Goal: Task Accomplishment & Management: Use online tool/utility

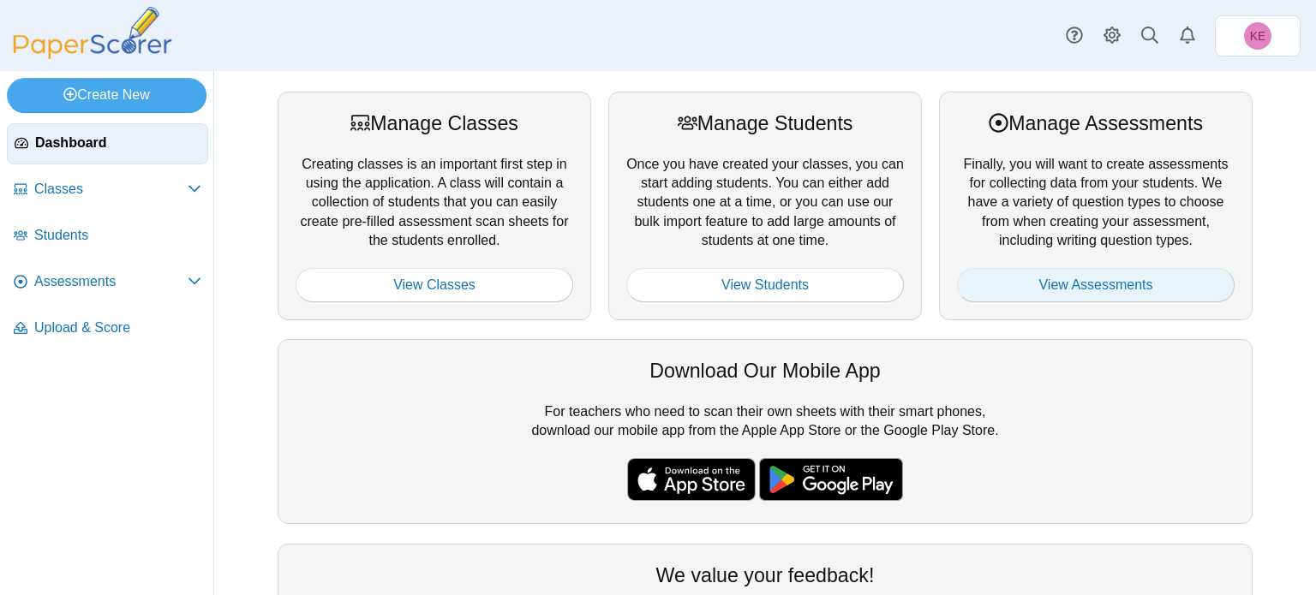
click at [975, 293] on link "View Assessments" at bounding box center [1096, 285] width 278 height 34
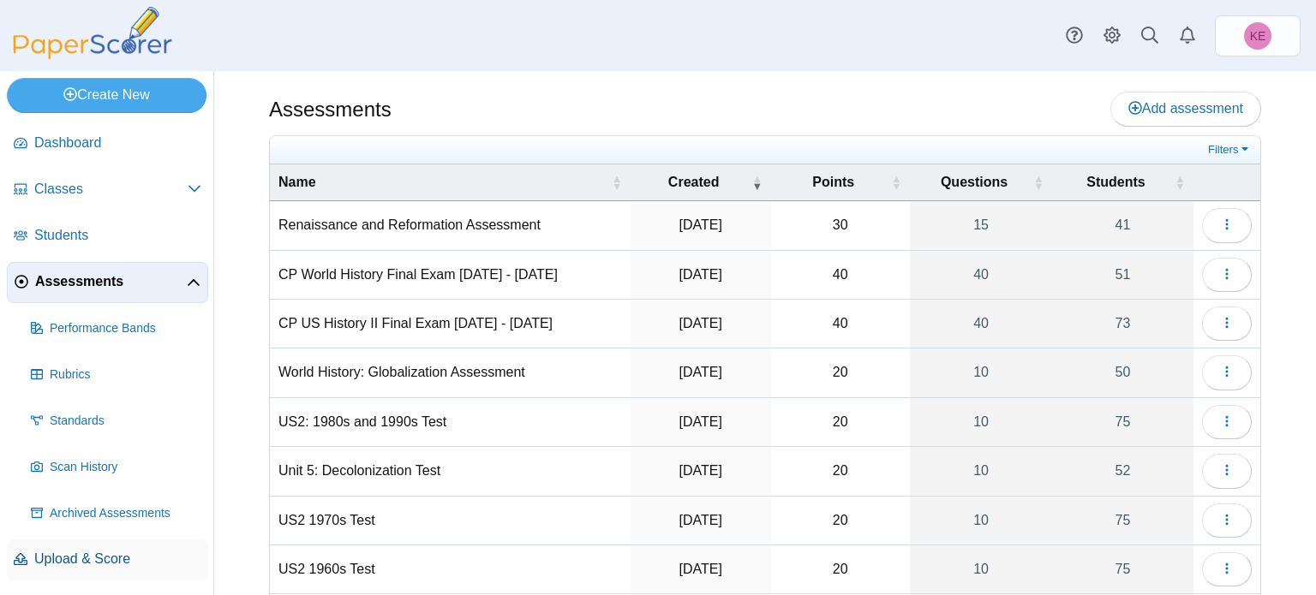
click at [61, 563] on span "Upload & Score" at bounding box center [117, 559] width 167 height 19
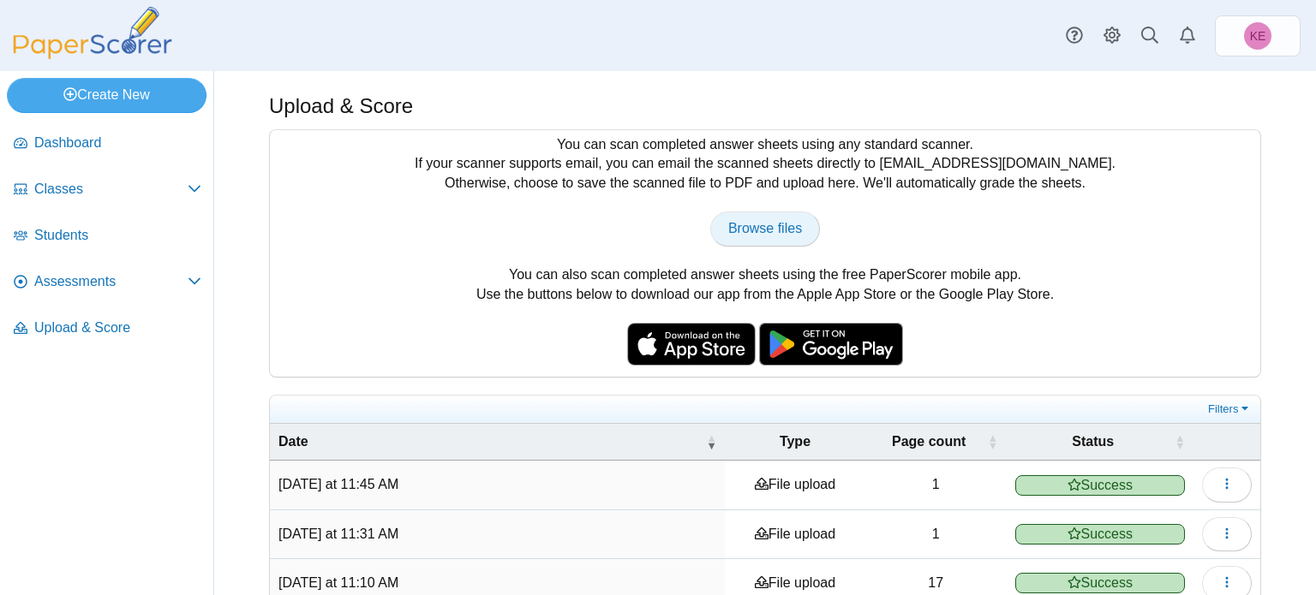
click at [765, 224] on span "Browse files" at bounding box center [765, 228] width 74 height 15
type input "**********"
click at [94, 265] on link "Assessments" at bounding box center [107, 282] width 201 height 41
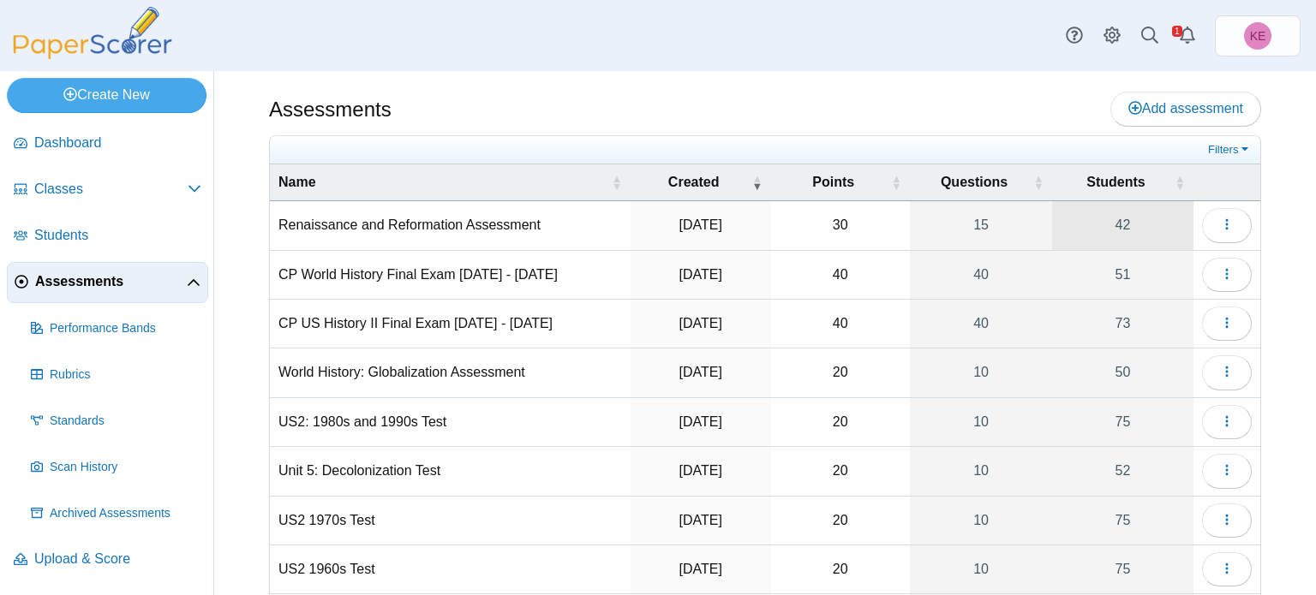
click at [1096, 212] on link "42" at bounding box center [1122, 225] width 141 height 48
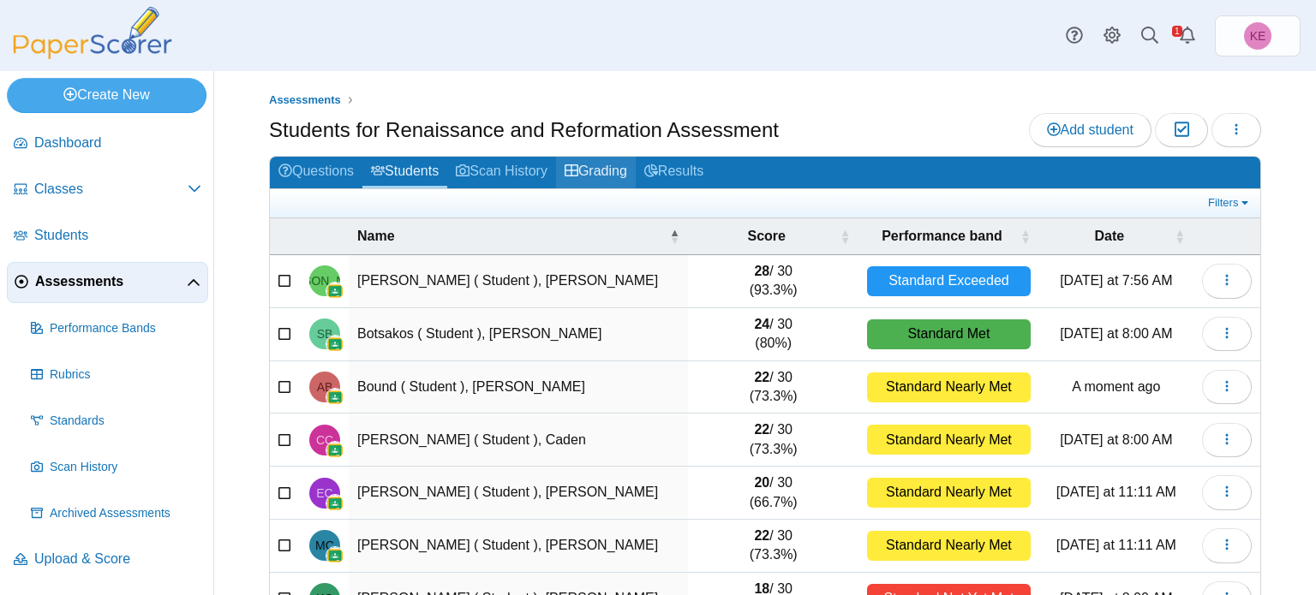
click at [632, 165] on link "Grading" at bounding box center [596, 173] width 80 height 32
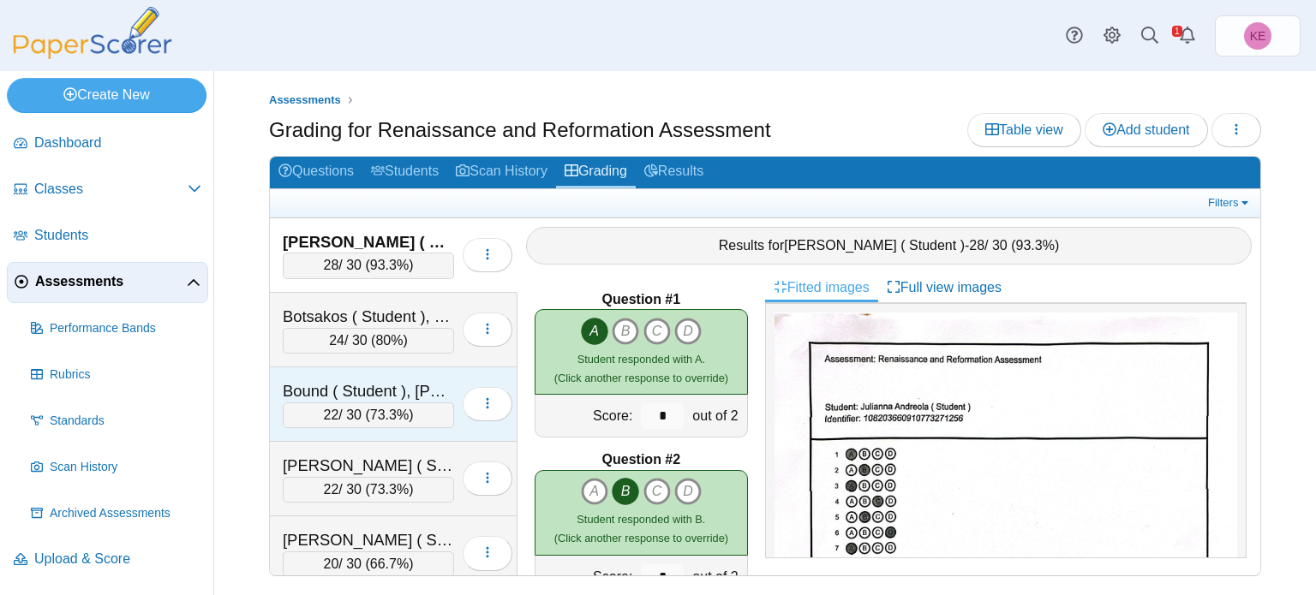
click at [435, 391] on div "Bound ( Student ), Arline" at bounding box center [368, 391] width 171 height 22
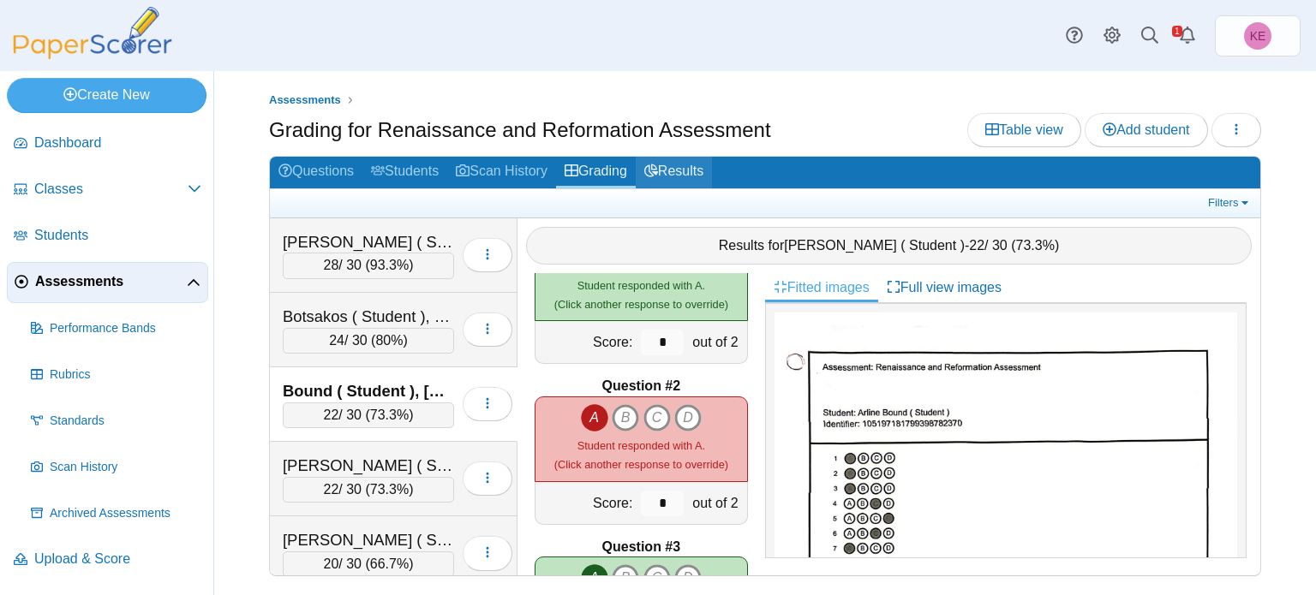
click at [665, 161] on link "Results" at bounding box center [674, 173] width 76 height 32
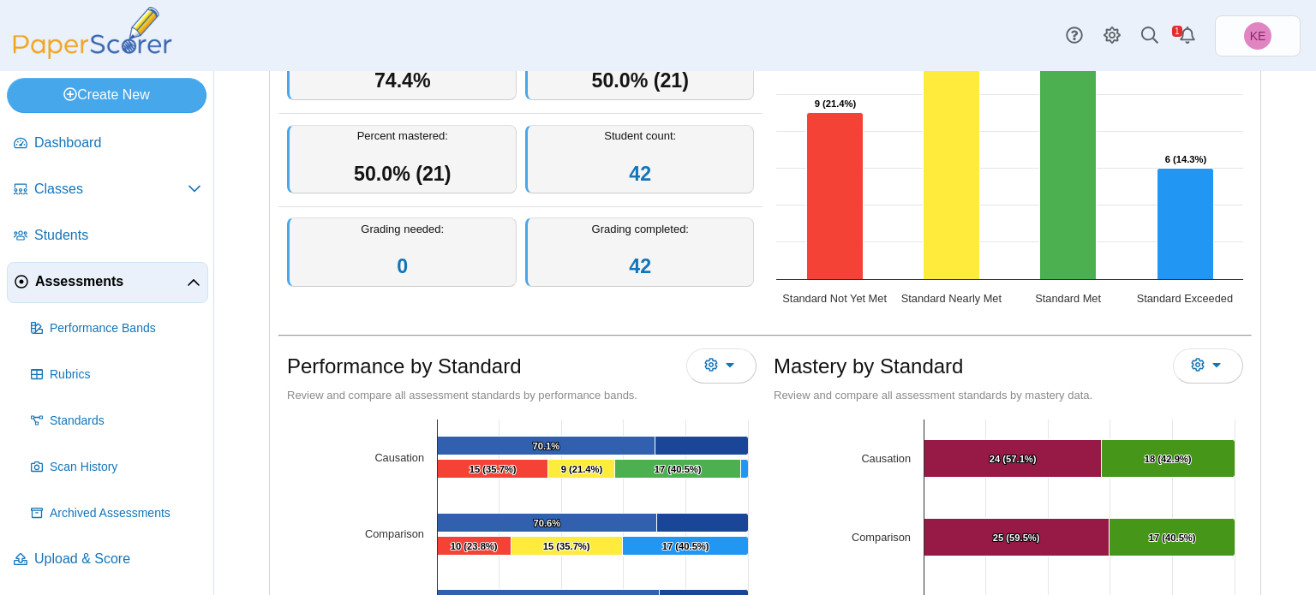
scroll to position [223, 0]
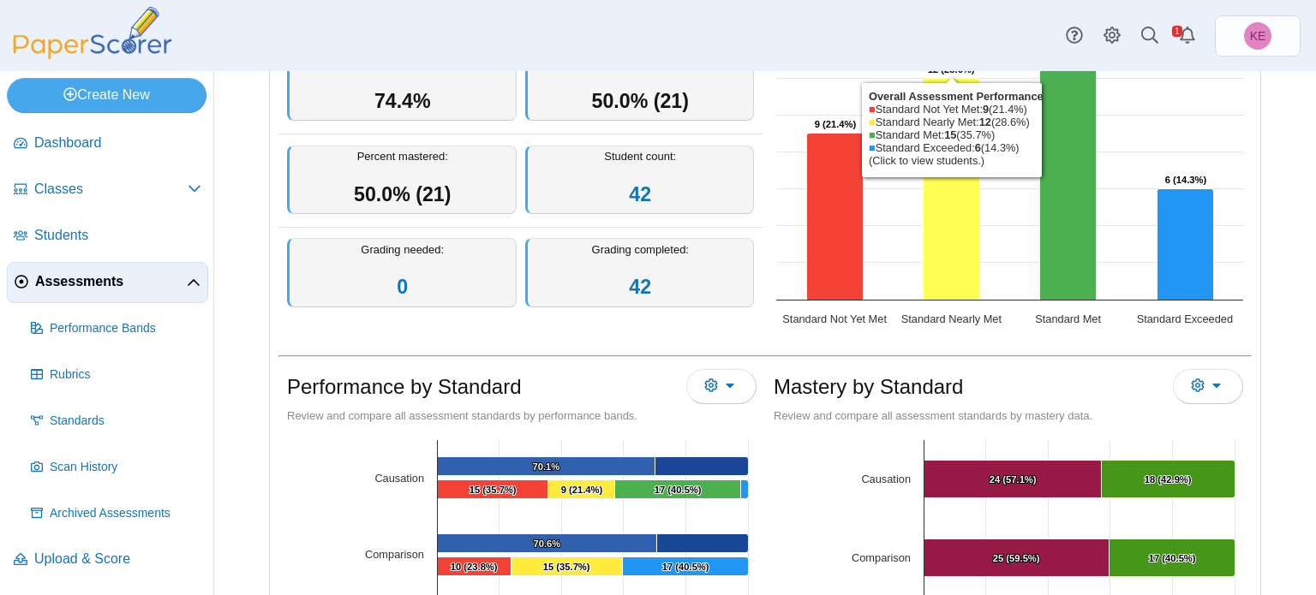
click at [952, 188] on icon "Standard Nearly Met, 12. Overall Assessment Performance." at bounding box center [951, 190] width 57 height 222
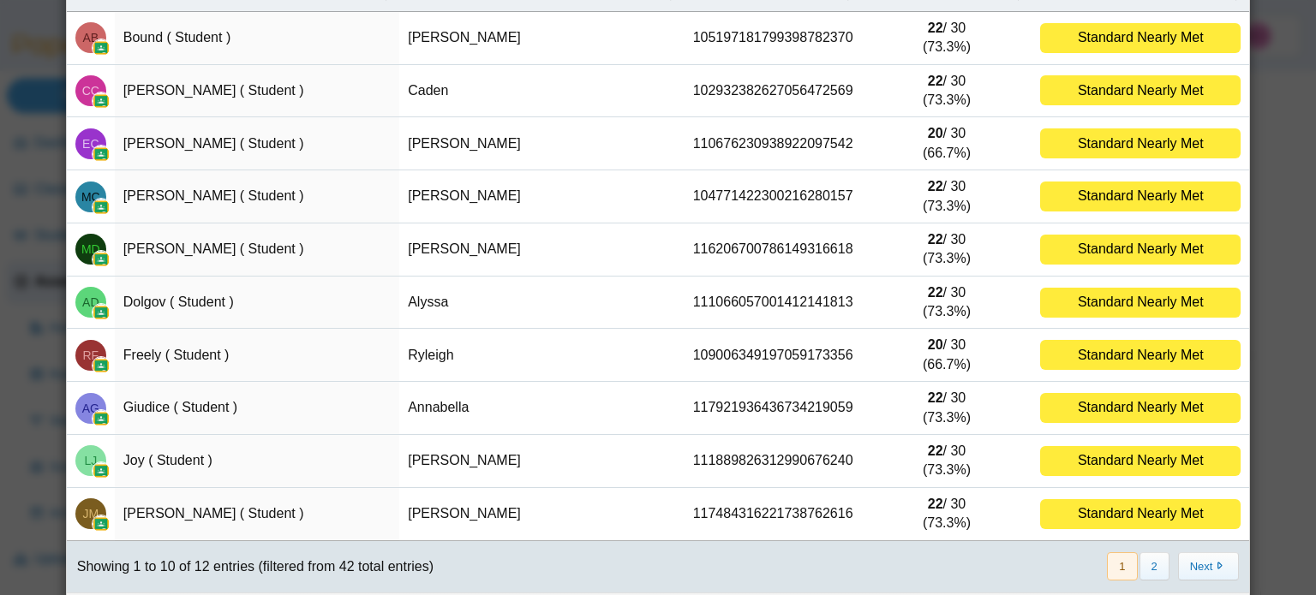
scroll to position [0, 0]
